Goal: Communication & Community: Answer question/provide support

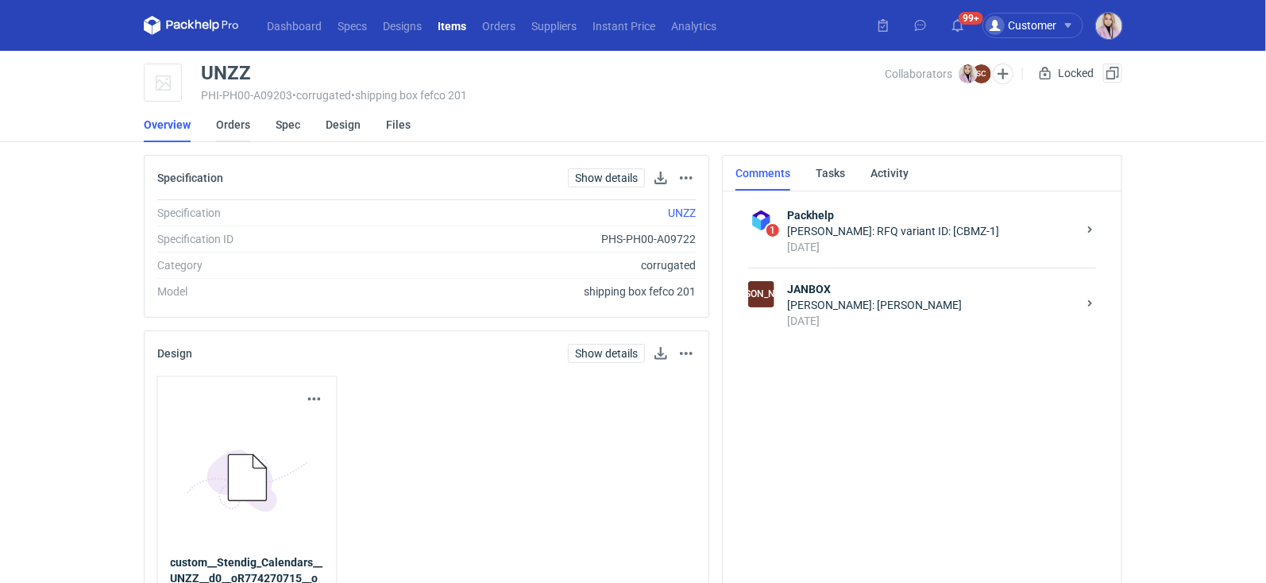
click at [226, 118] on link "Orders" at bounding box center [233, 124] width 34 height 35
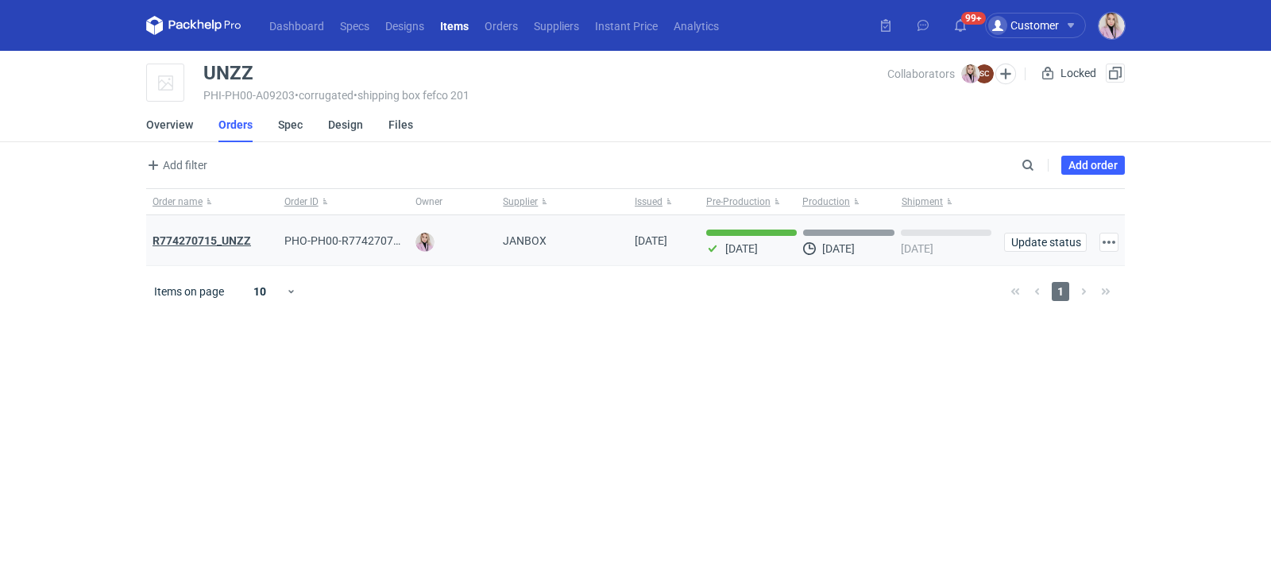
click at [190, 240] on strong "R774270715_UNZZ" at bounding box center [202, 240] width 99 height 13
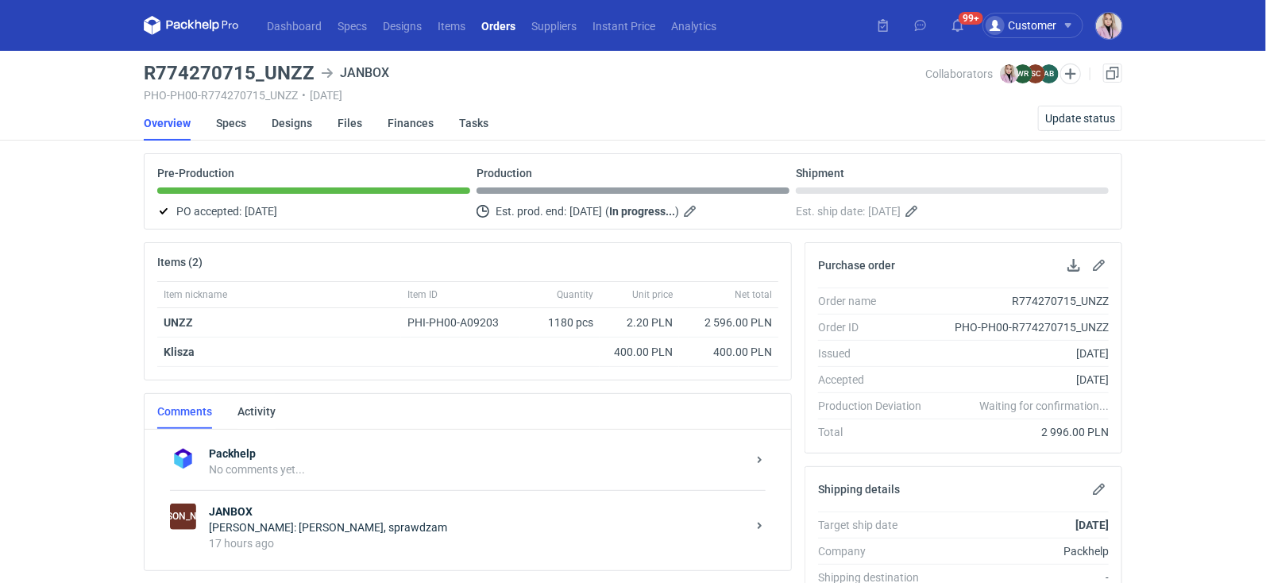
click at [363, 539] on div "17 hours ago" at bounding box center [478, 543] width 538 height 16
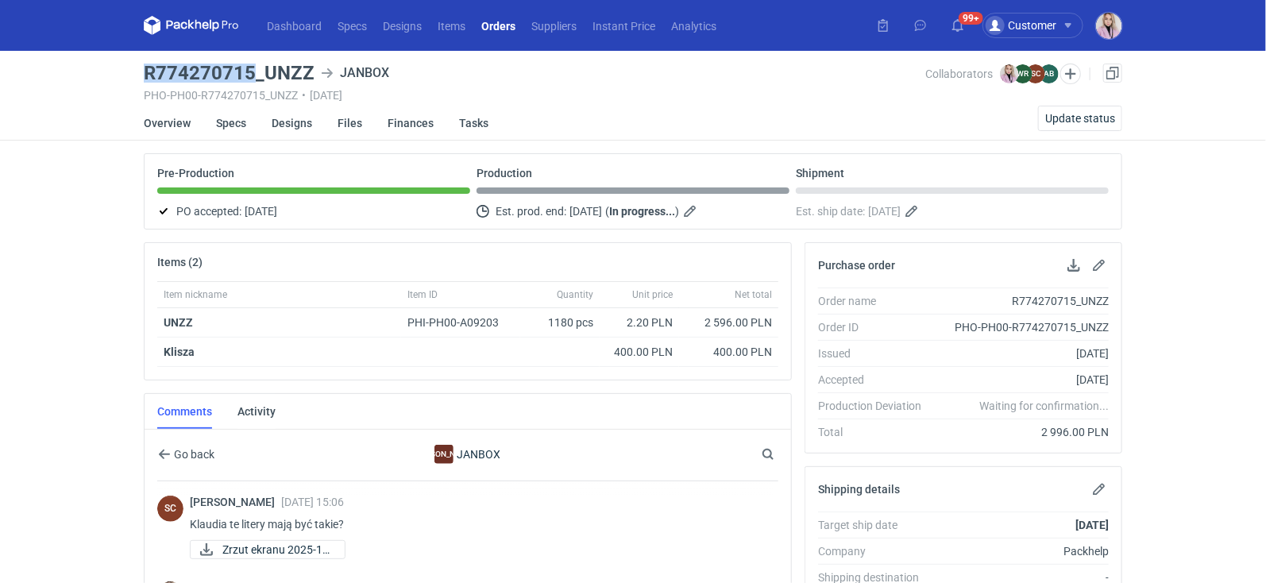
drag, startPoint x: 253, startPoint y: 68, endPoint x: 146, endPoint y: 69, distance: 106.5
click at [146, 70] on h3 "R774270715_UNZZ" at bounding box center [229, 73] width 171 height 19
copy h3 "R774270715"
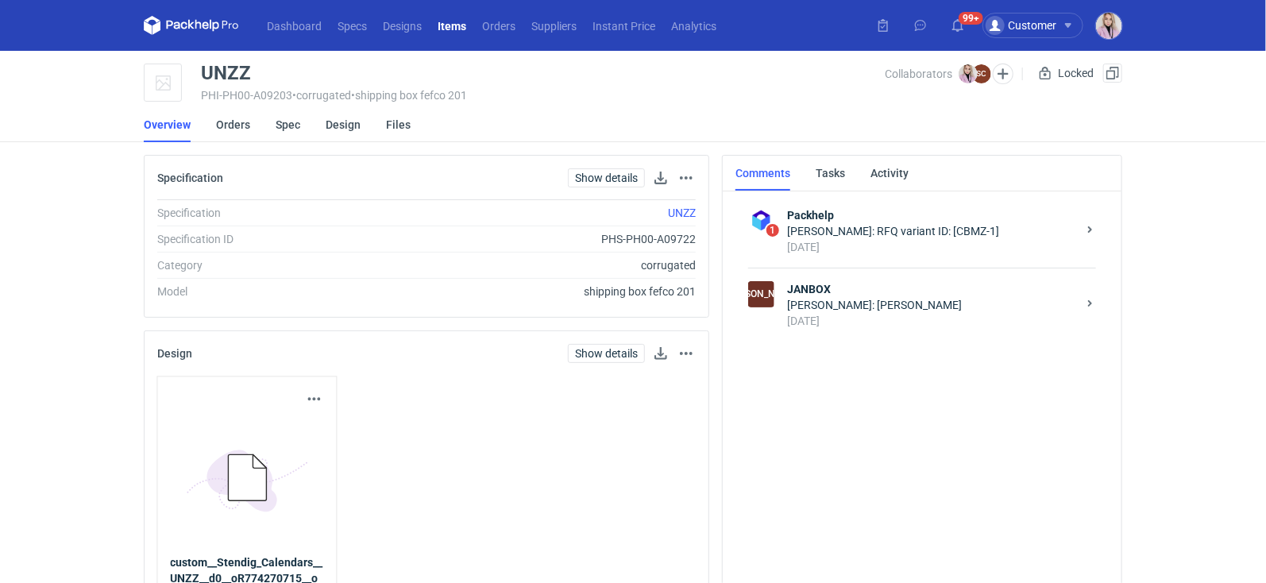
click at [254, 118] on li "Orders" at bounding box center [246, 124] width 60 height 35
click at [235, 126] on link "Orders" at bounding box center [233, 124] width 34 height 35
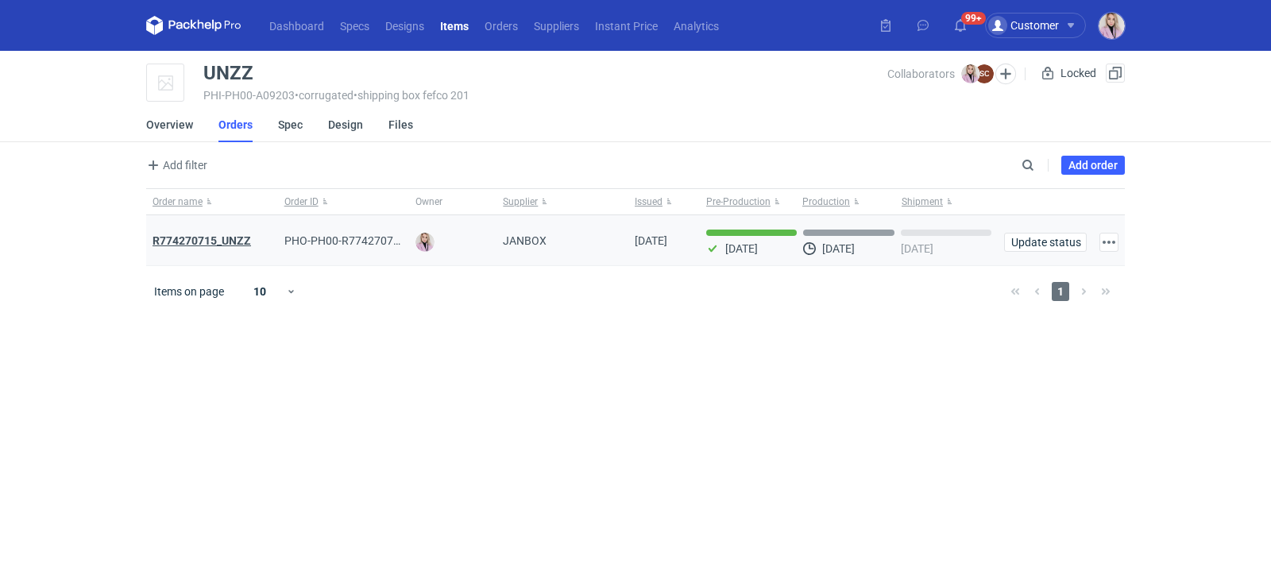
click at [207, 242] on strong "R774270715_UNZZ" at bounding box center [202, 240] width 99 height 13
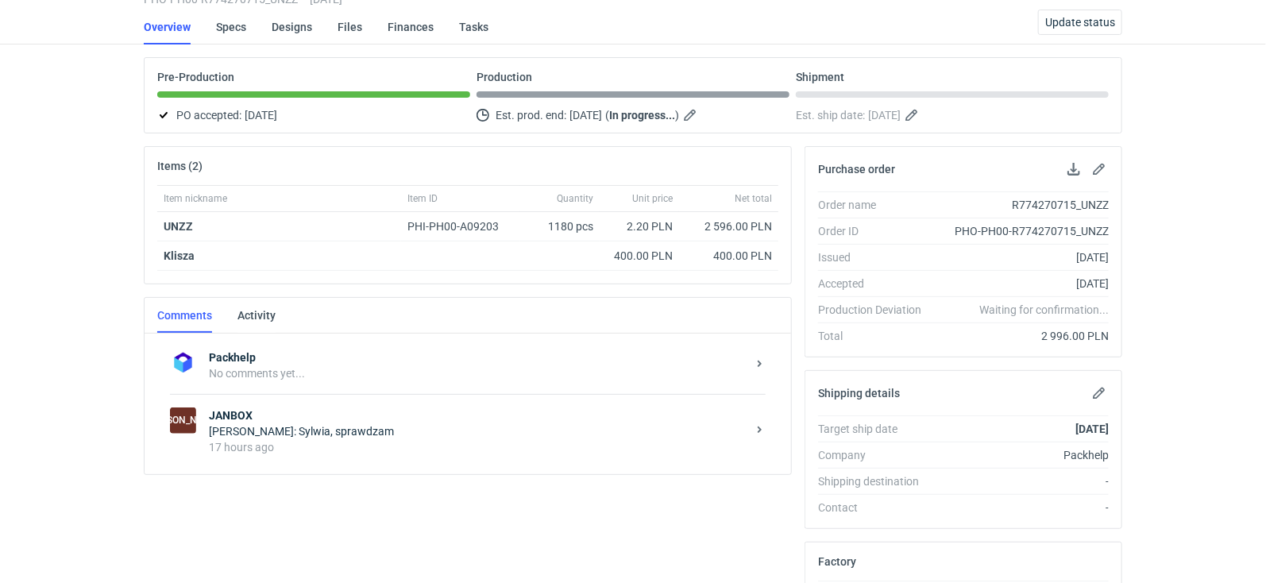
scroll to position [148, 0]
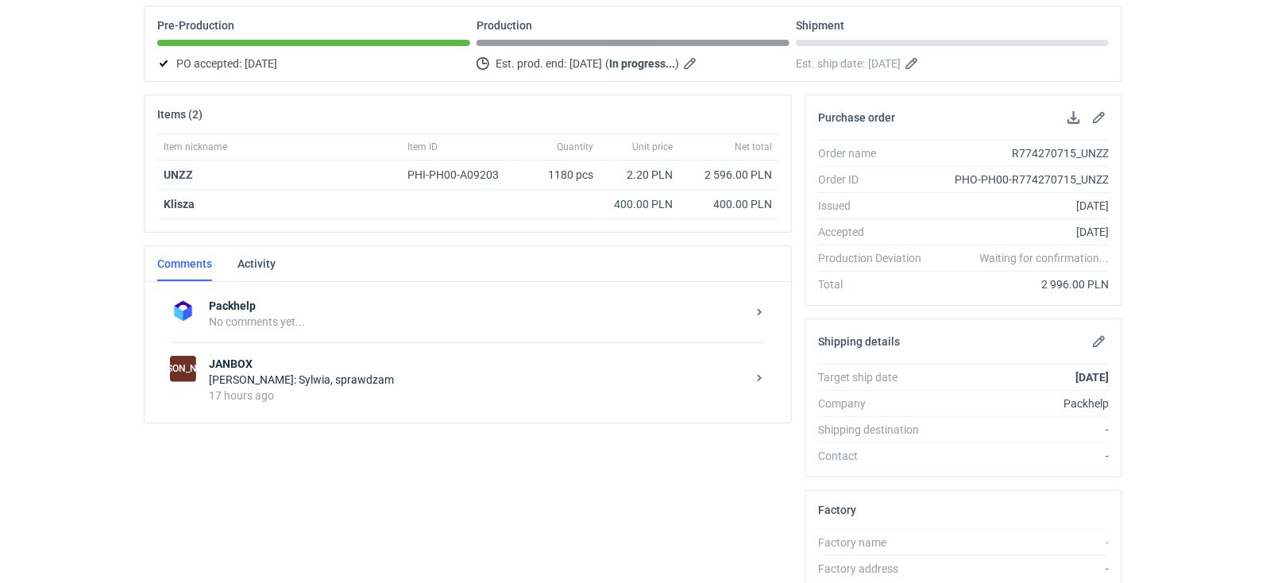
click at [321, 372] on div "[PERSON_NAME]: [PERSON_NAME], sprawdzam" at bounding box center [478, 380] width 538 height 16
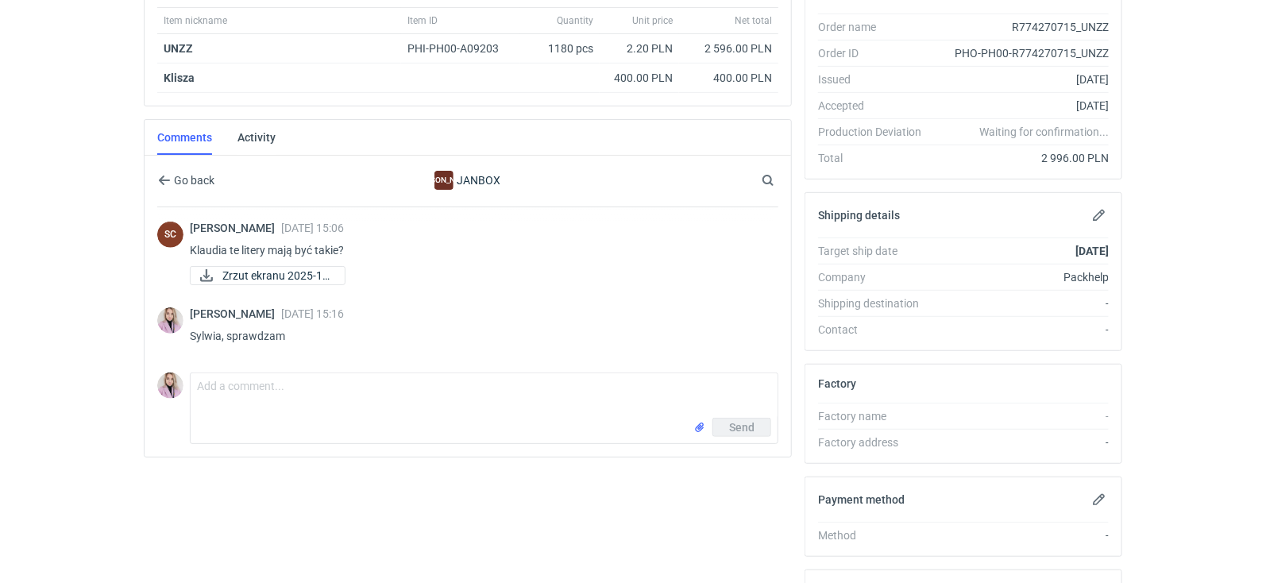
scroll to position [284, 0]
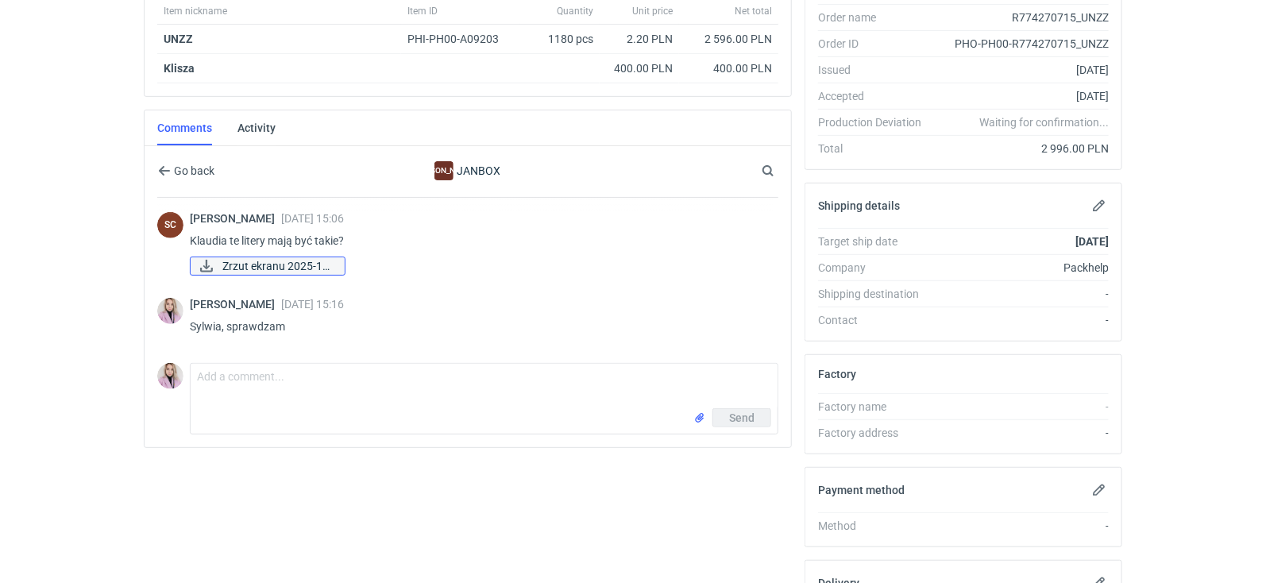
click at [261, 262] on span "Zrzut ekranu 2025-10..." at bounding box center [277, 265] width 110 height 17
click at [266, 390] on textarea "Comment message" at bounding box center [484, 386] width 587 height 44
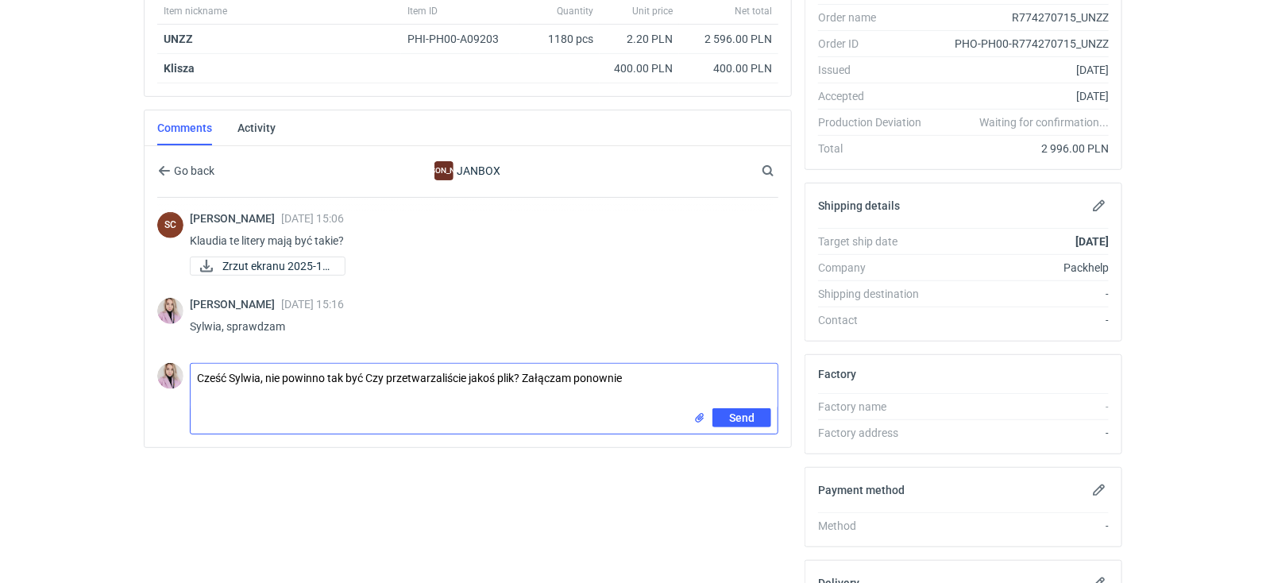
type textarea "Cześć Sylwia, nie powinno tak być Czy przetwarzaliście jakoś plik? Załączam pon…"
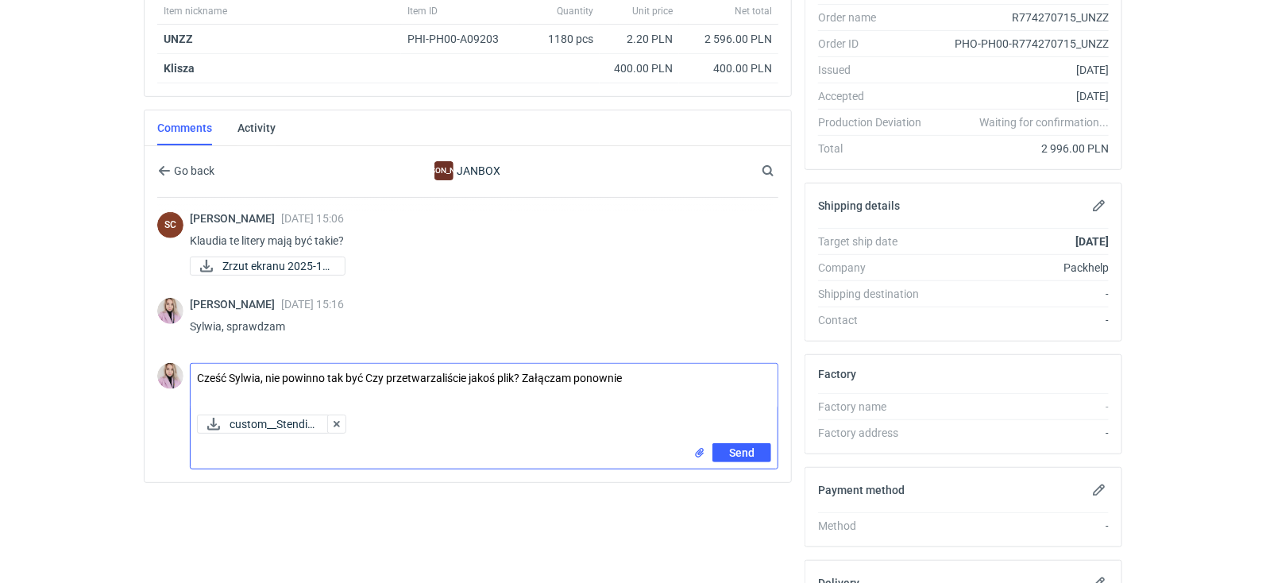
click at [654, 374] on textarea "Cześć Sylwia, nie powinno tak być Czy przetwarzaliście jakoś plik? Załączam pon…" at bounding box center [484, 386] width 587 height 44
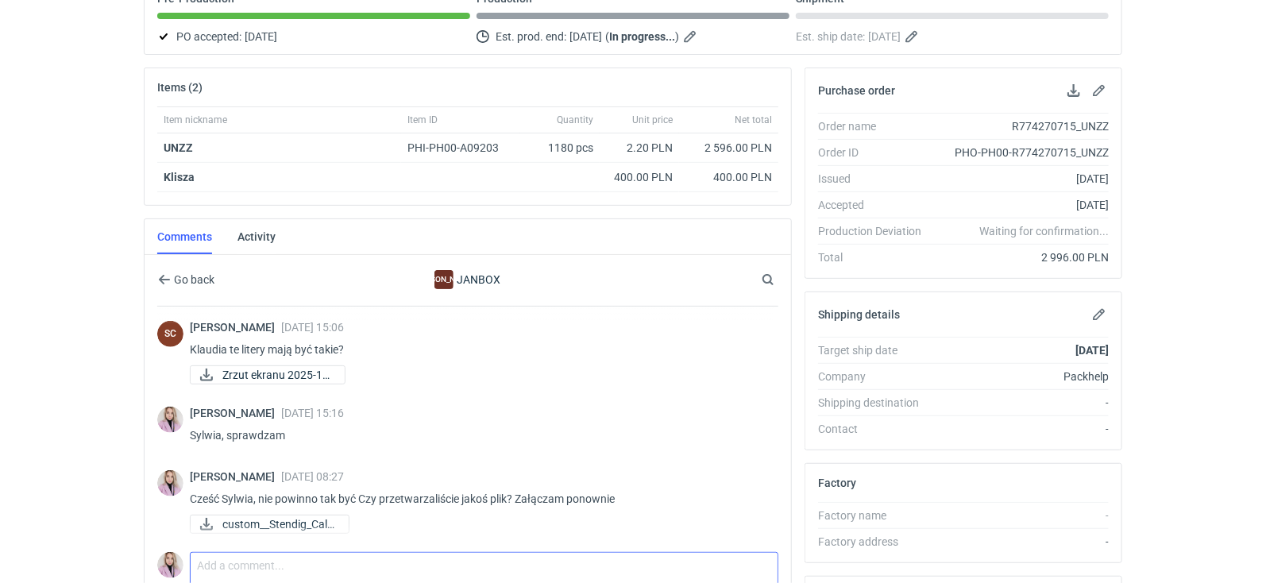
scroll to position [0, 0]
